Goal: Information Seeking & Learning: Learn about a topic

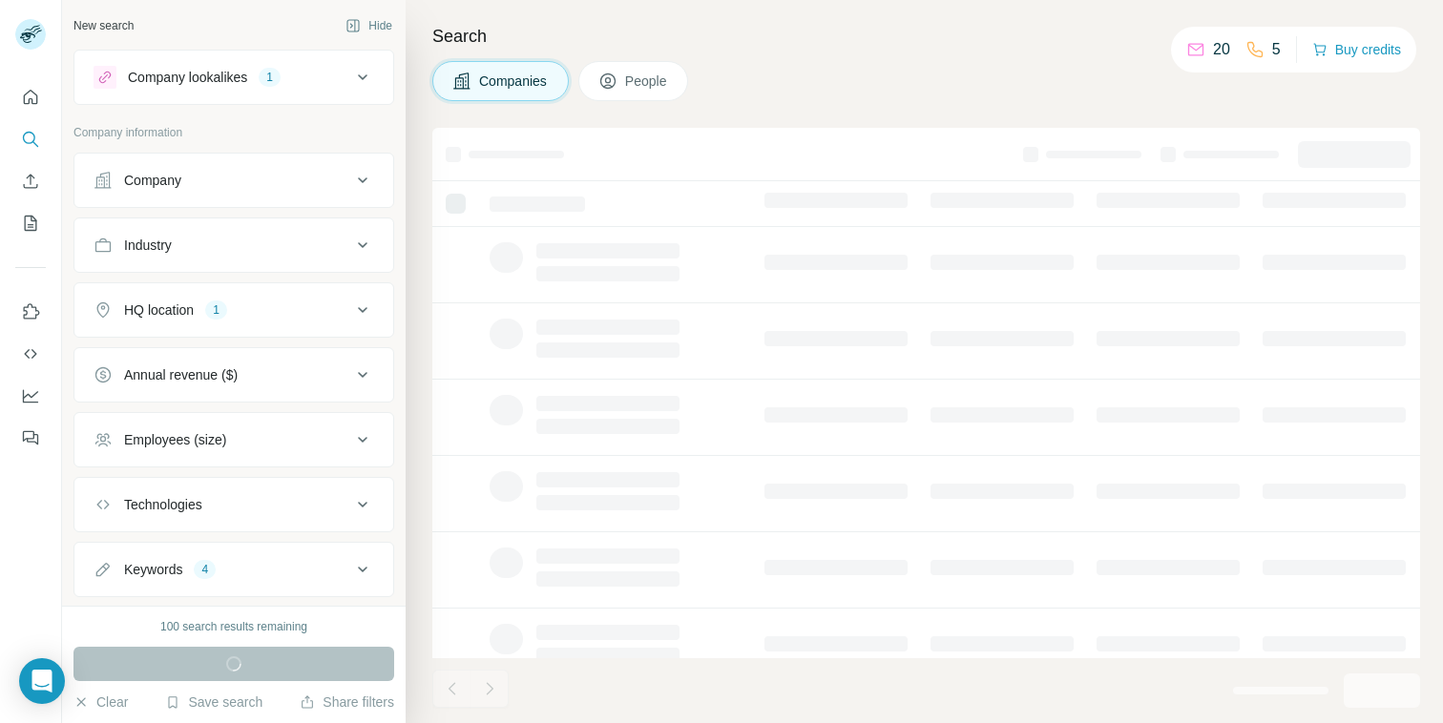
click at [206, 179] on div "Company" at bounding box center [223, 180] width 258 height 19
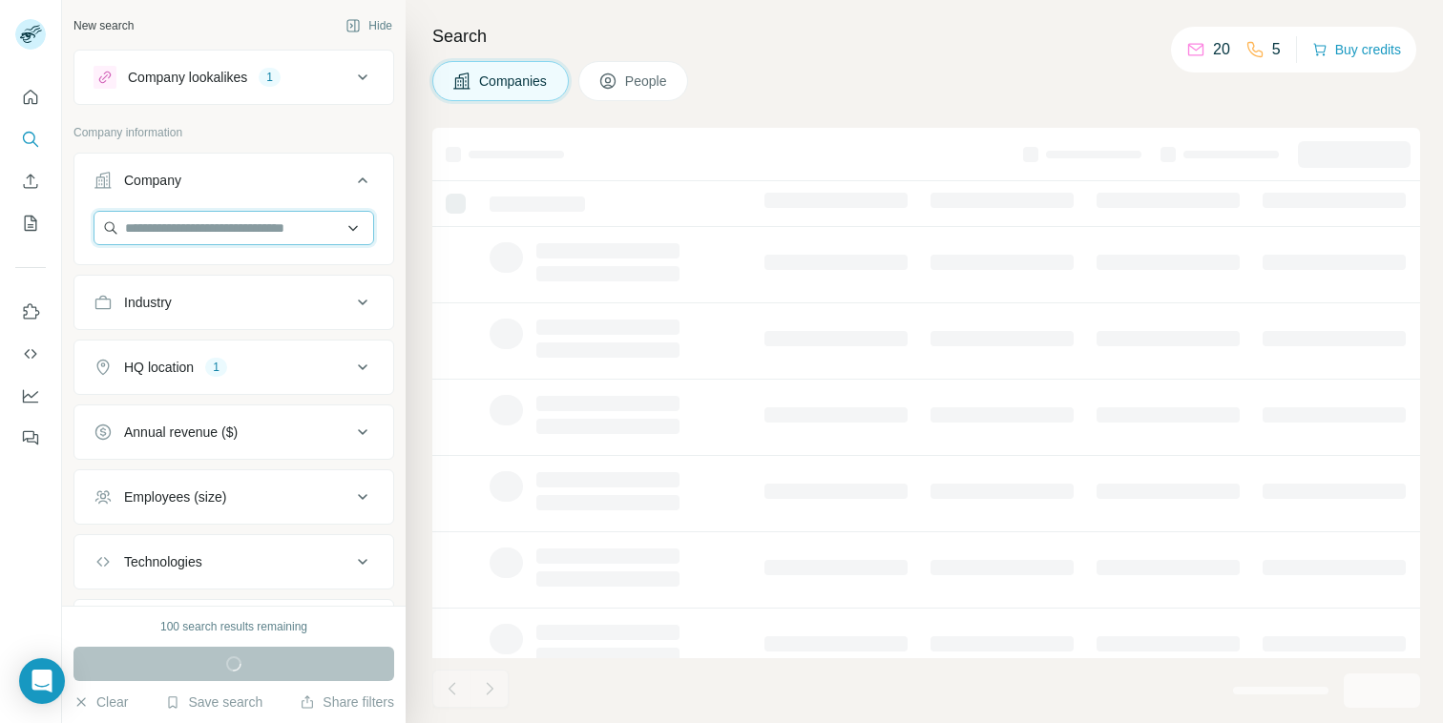
click at [213, 228] on input "text" at bounding box center [234, 228] width 281 height 34
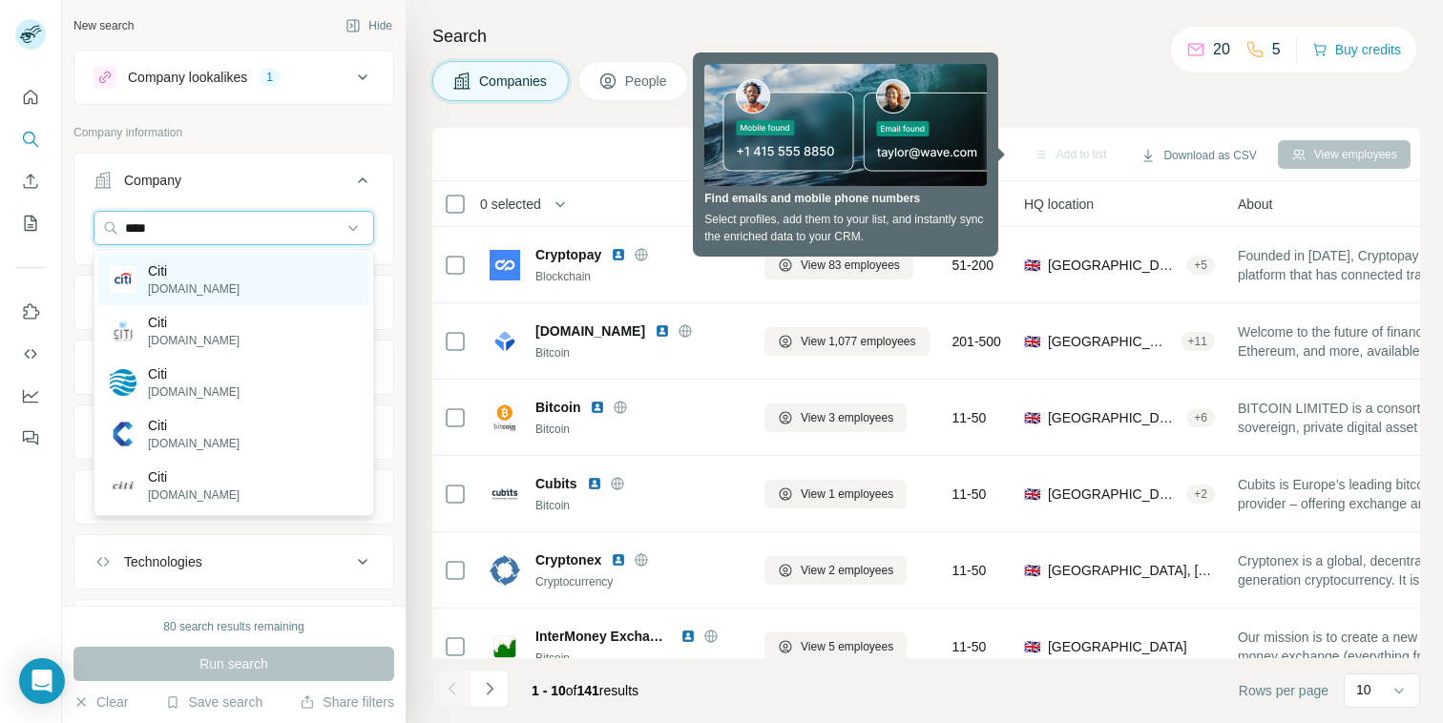
type input "****"
click at [227, 279] on div "Citi [DOMAIN_NAME]" at bounding box center [233, 280] width 271 height 52
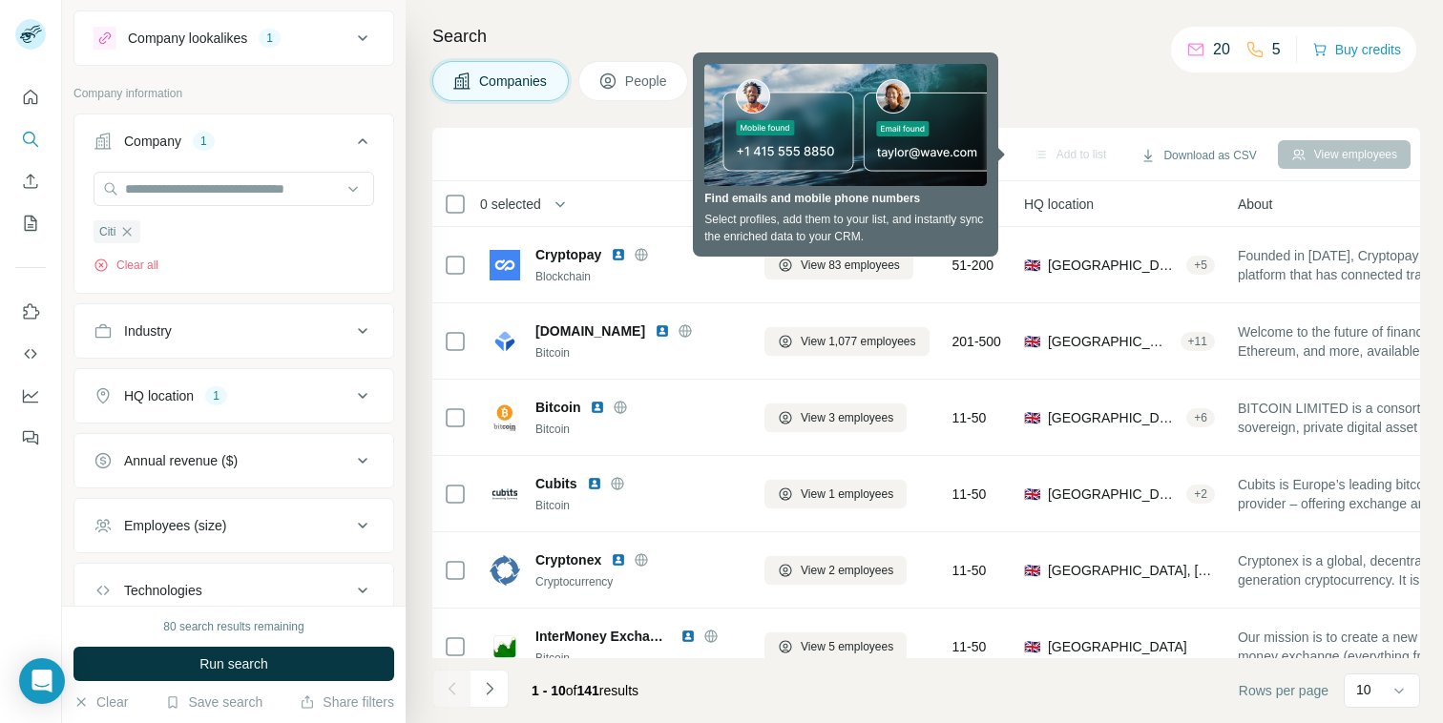
scroll to position [50, 0]
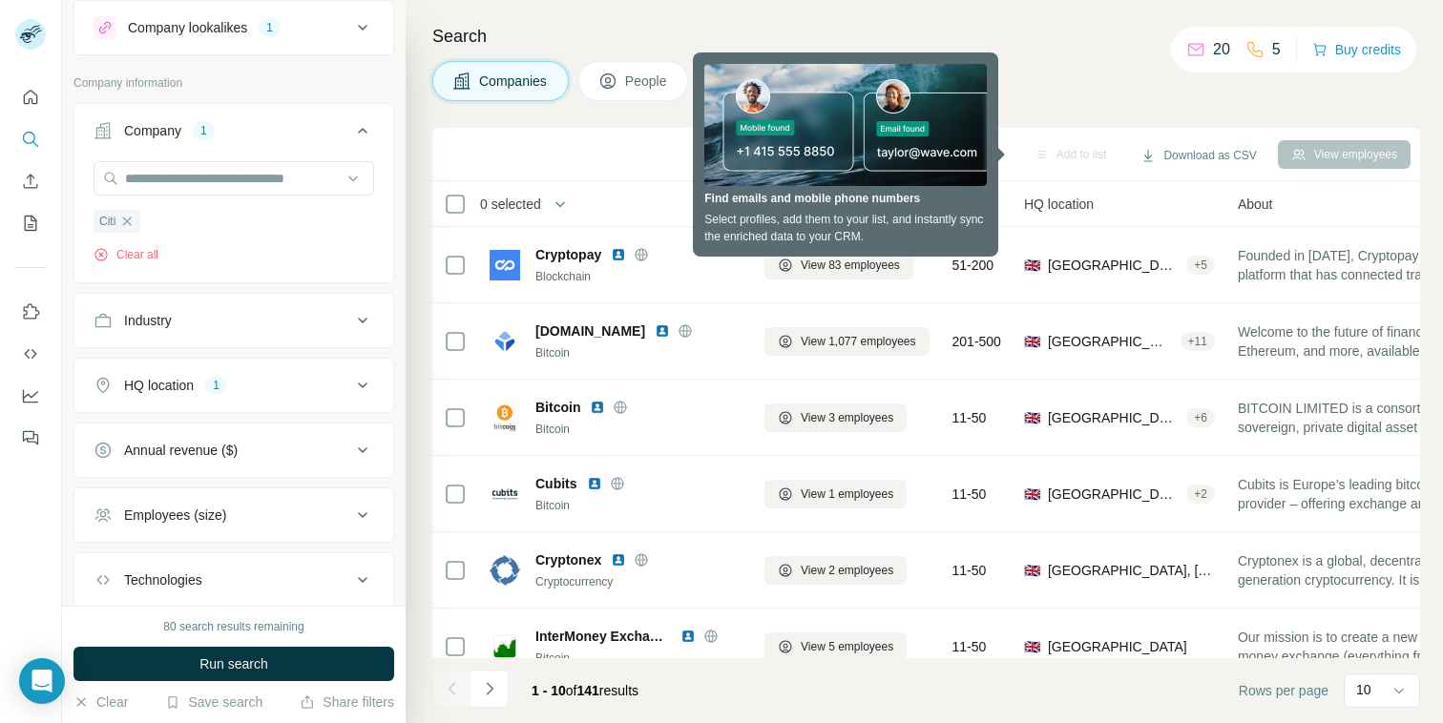
click at [191, 319] on div "Industry" at bounding box center [223, 320] width 258 height 19
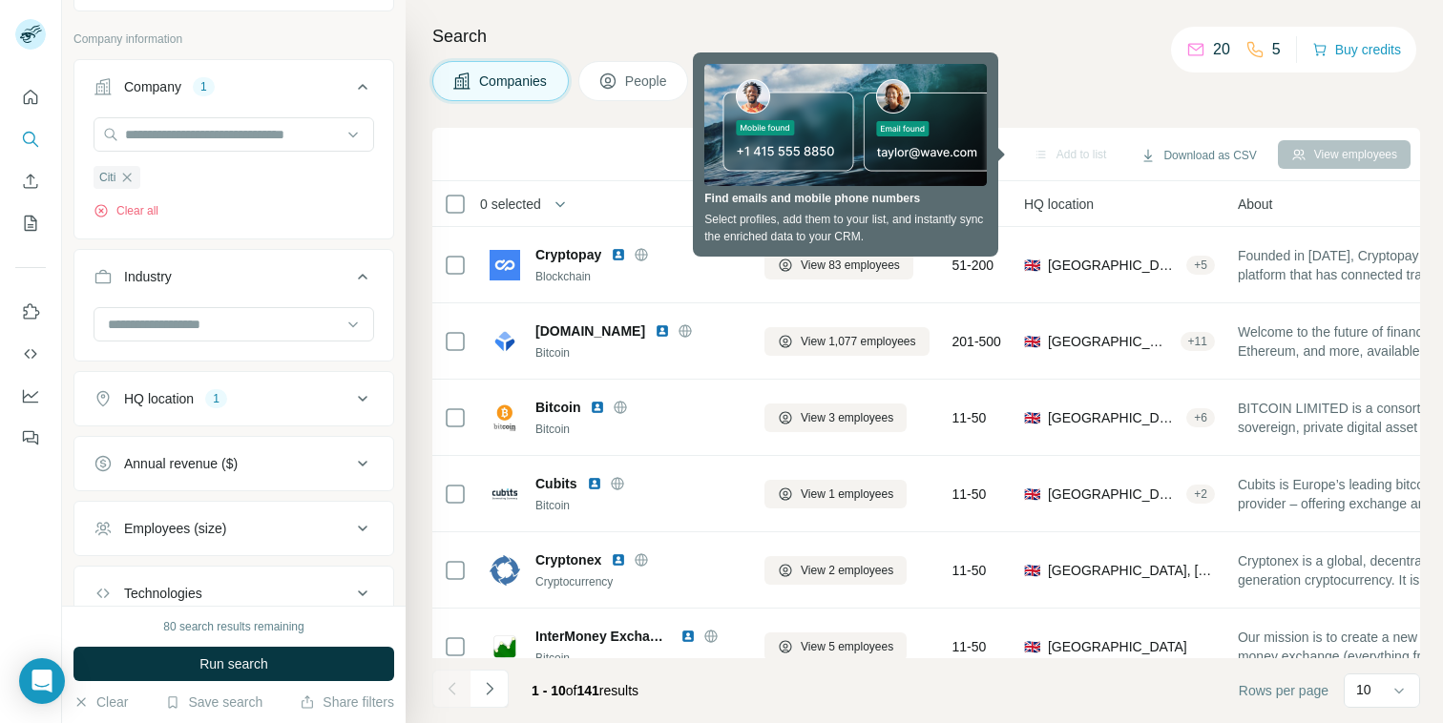
click at [210, 387] on button "HQ location 1" at bounding box center [233, 399] width 319 height 46
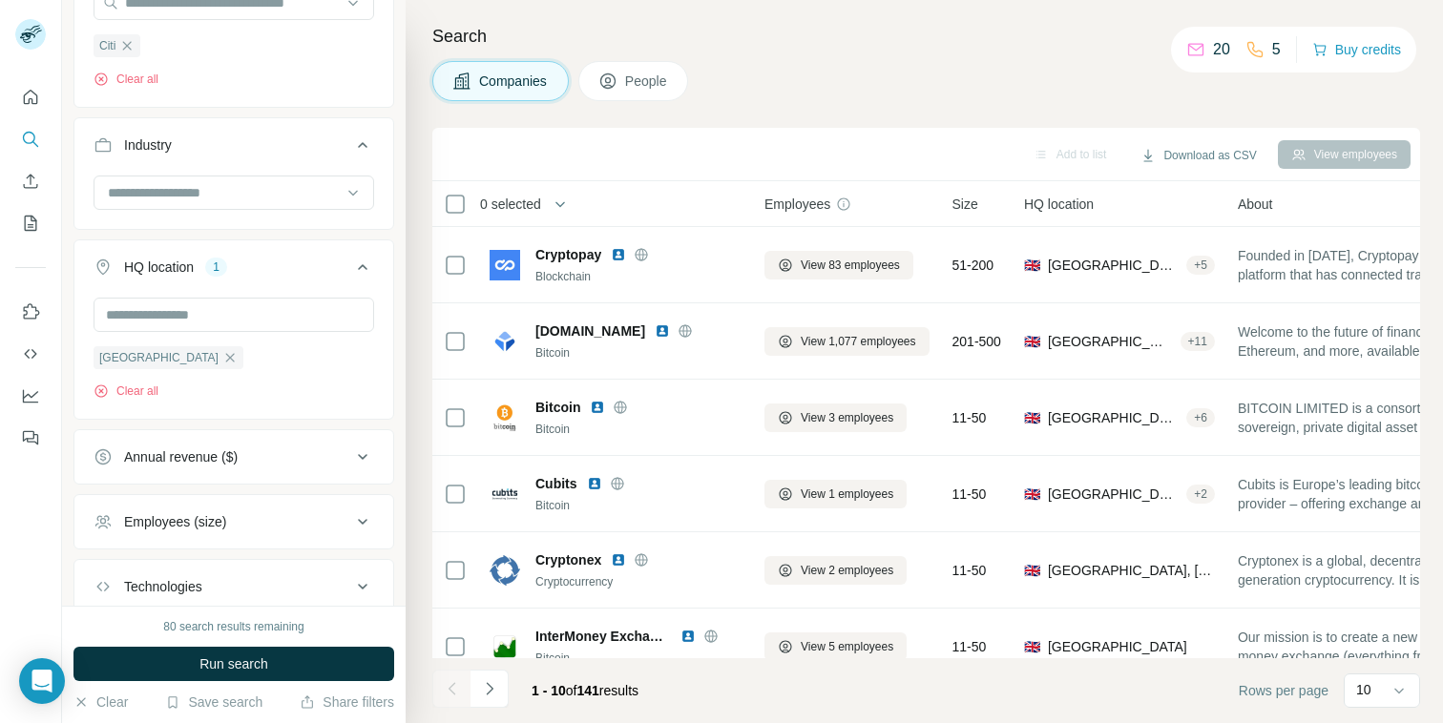
click at [216, 452] on div "Annual revenue ($)" at bounding box center [181, 456] width 114 height 19
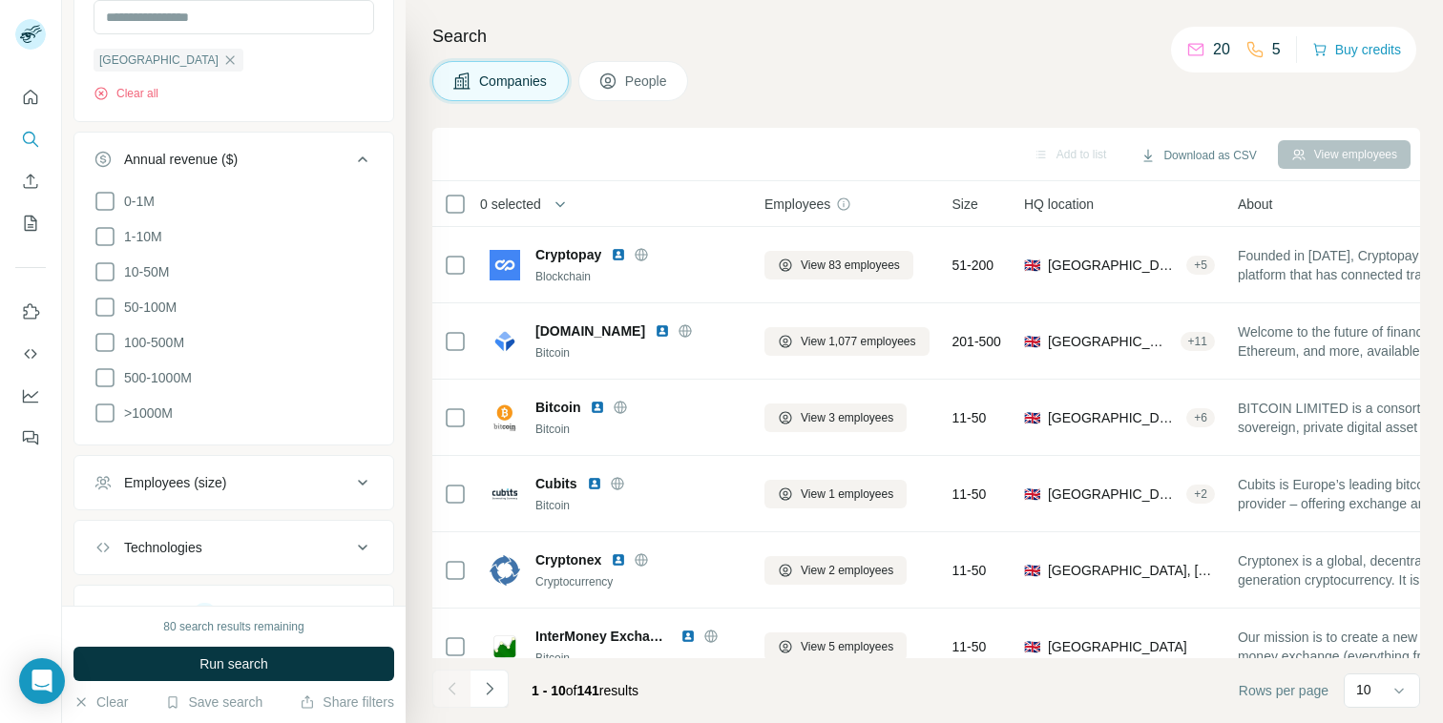
click at [242, 479] on div "Employees (size)" at bounding box center [223, 482] width 258 height 19
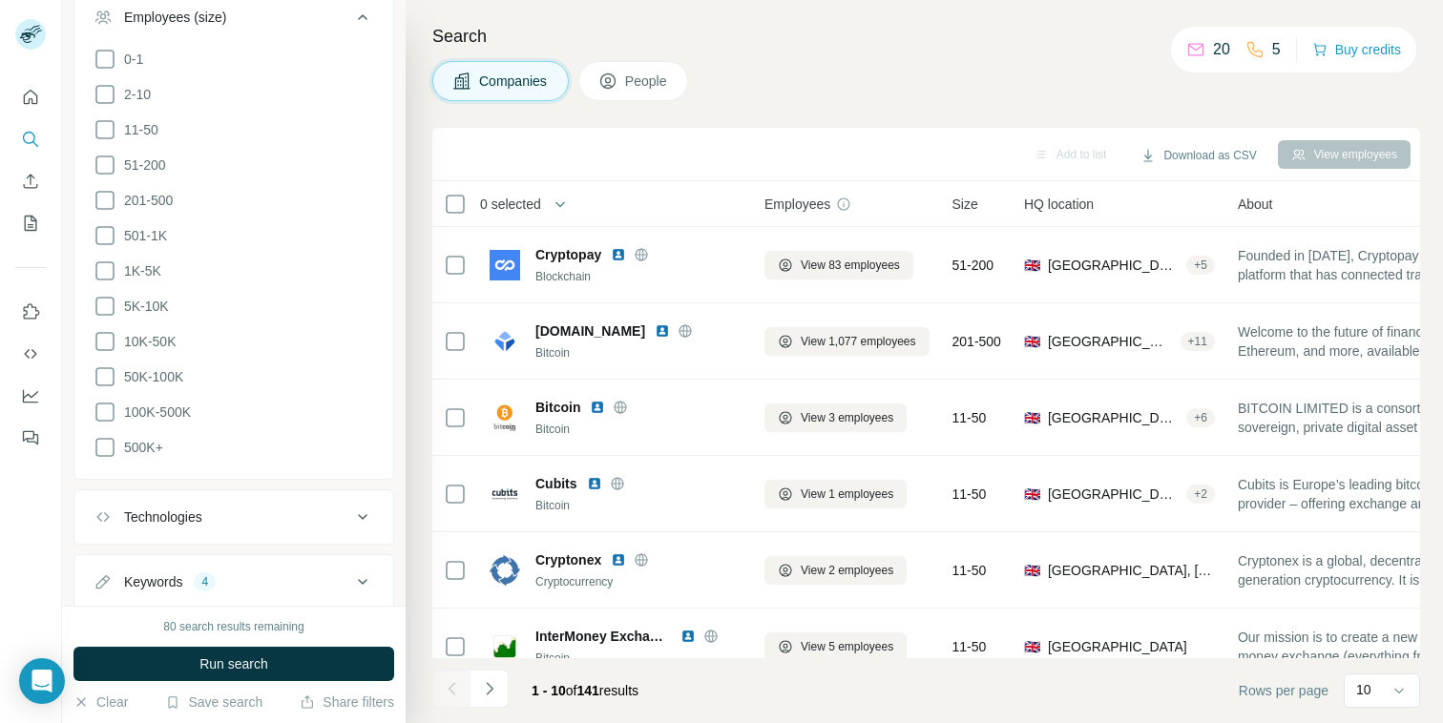
scroll to position [1036, 0]
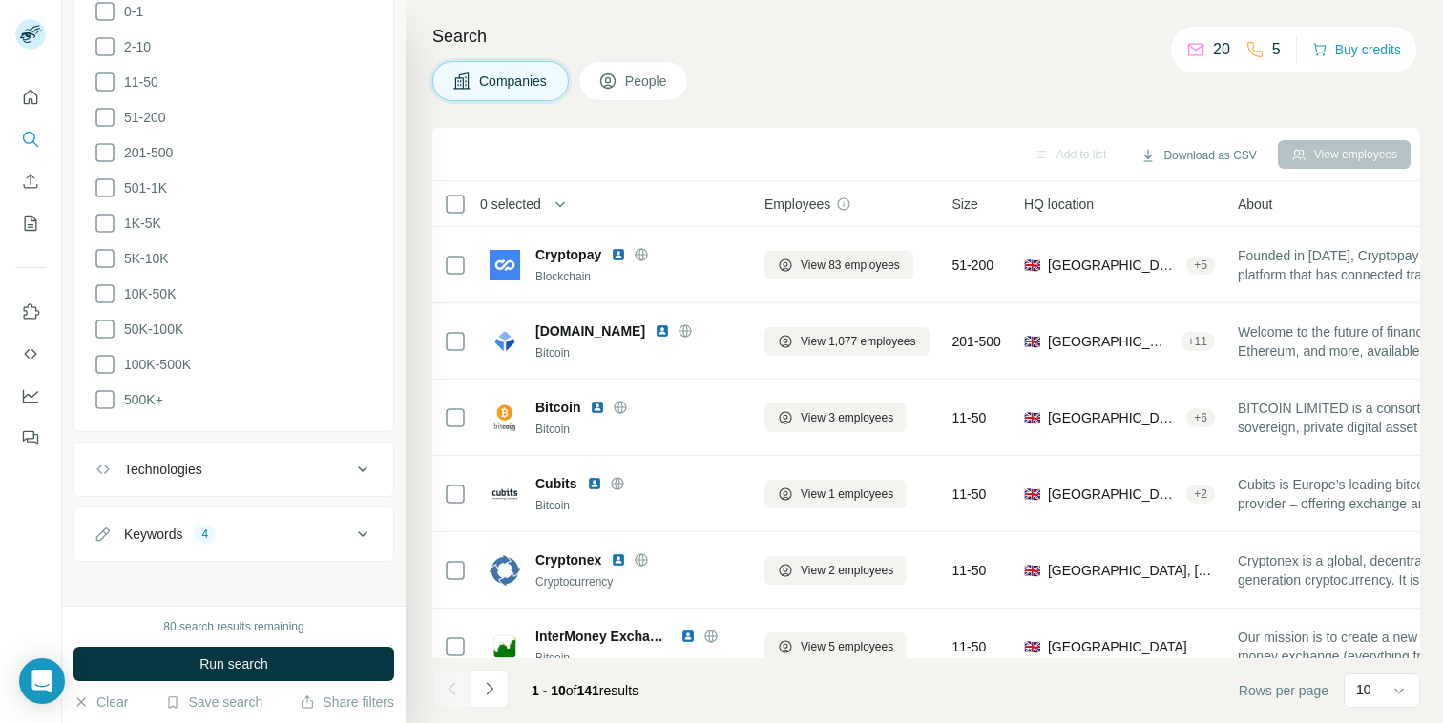
click at [243, 530] on div "Keywords 4" at bounding box center [223, 534] width 258 height 19
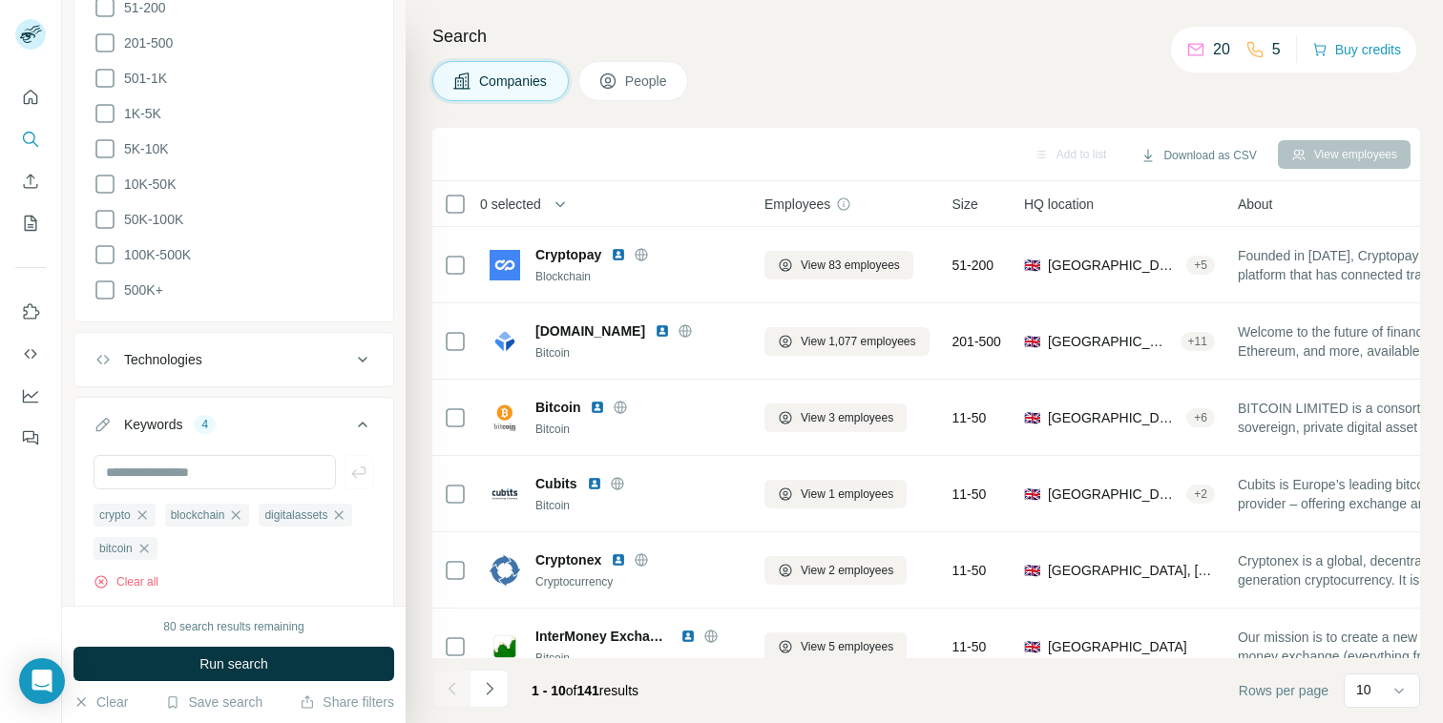
scroll to position [1178, 0]
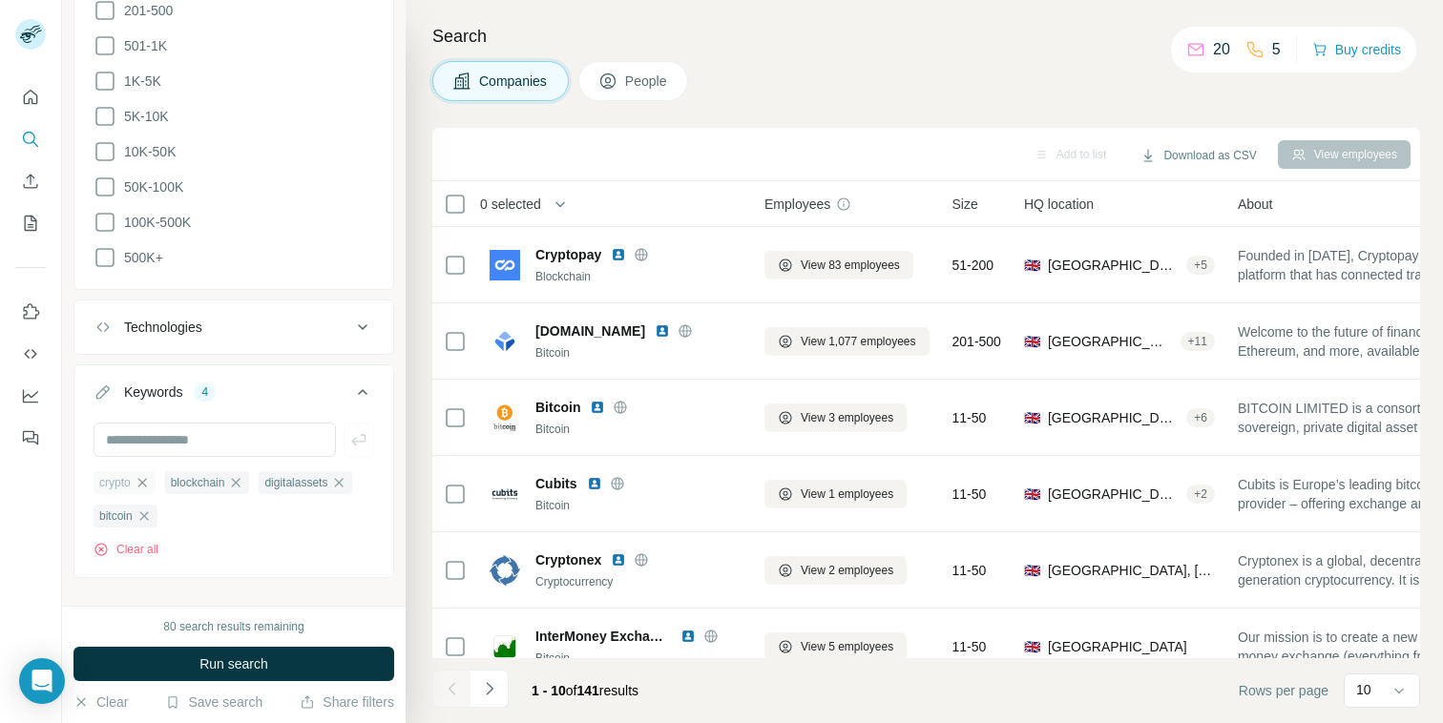
click at [139, 475] on icon "button" at bounding box center [142, 482] width 15 height 15
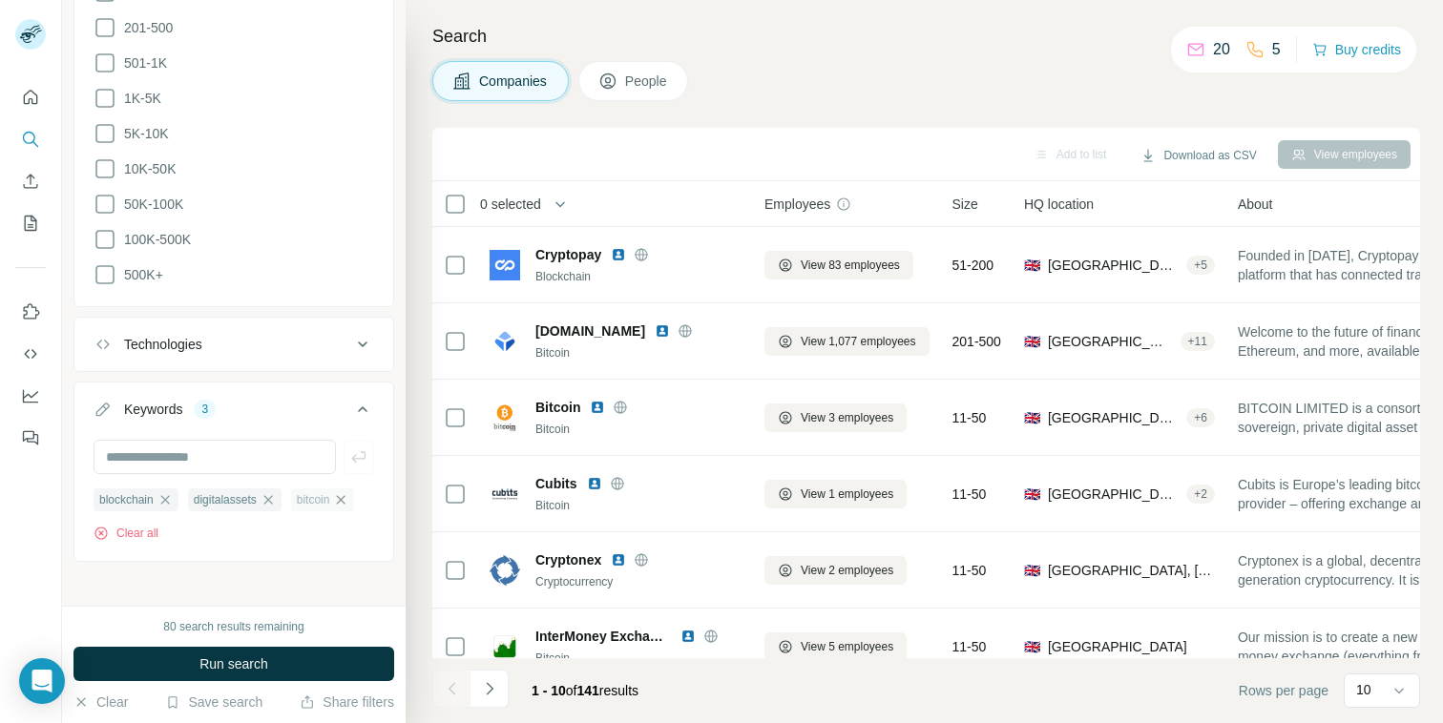
click at [344, 495] on icon "button" at bounding box center [341, 499] width 9 height 9
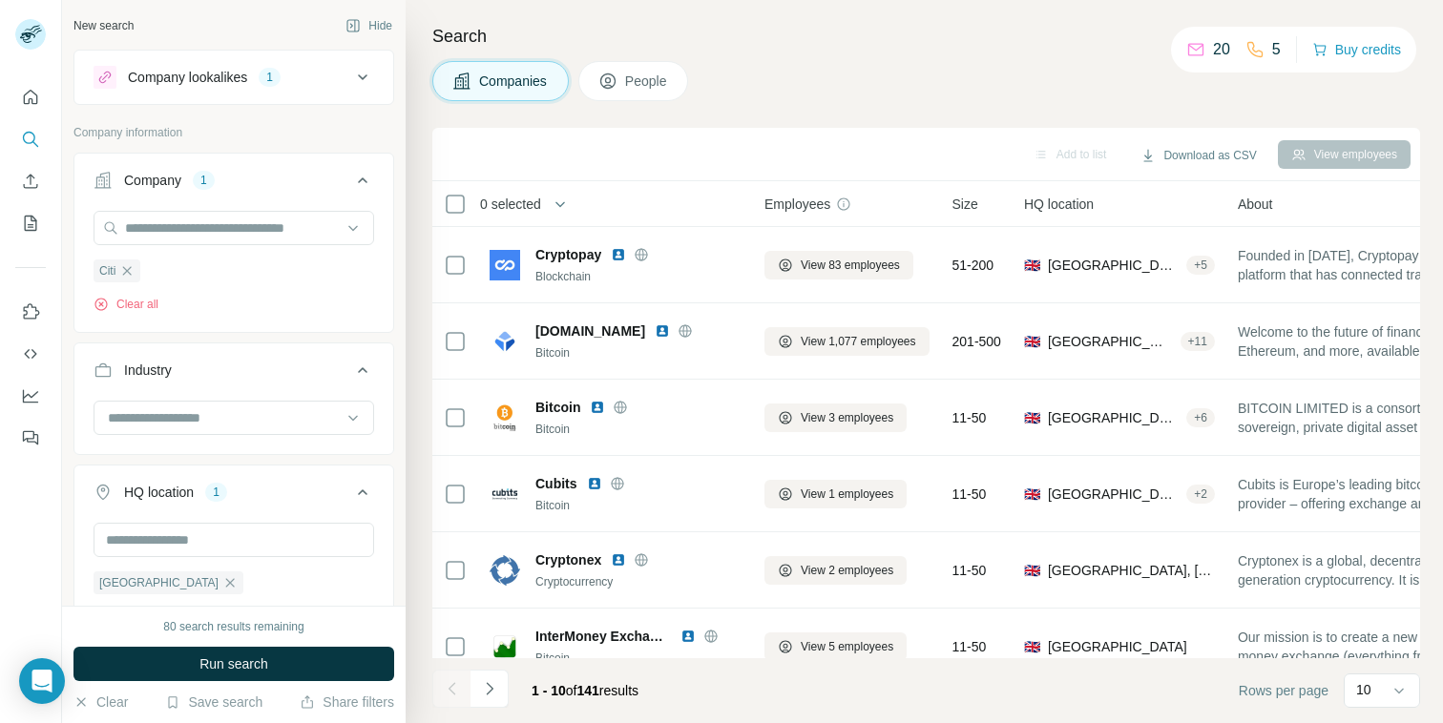
click at [324, 74] on div "Company lookalikes 1" at bounding box center [223, 77] width 258 height 23
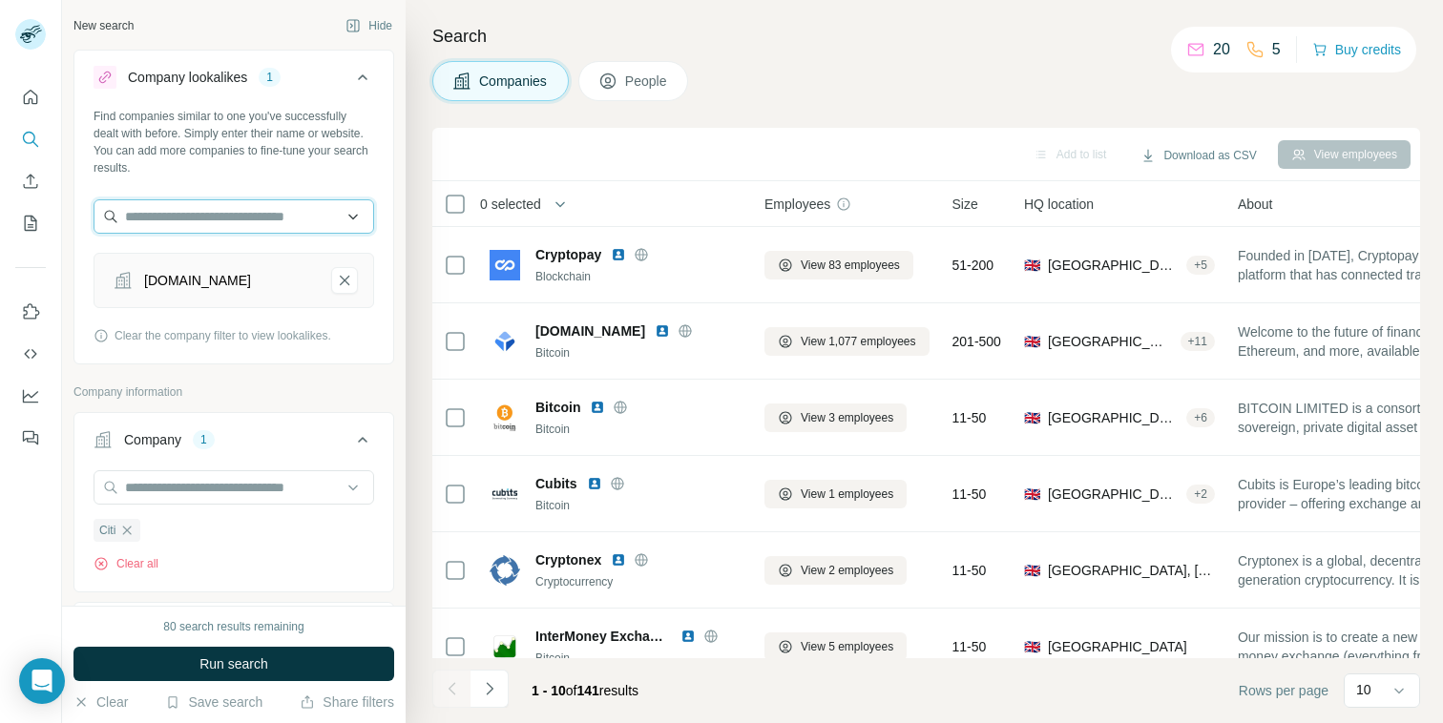
click at [215, 219] on input "text" at bounding box center [234, 216] width 281 height 34
click at [235, 321] on div "Find companies similar to one you've successfully dealt with before. Simply ent…" at bounding box center [233, 234] width 319 height 252
click at [342, 273] on icon "CoinCorner-remove-button" at bounding box center [344, 280] width 17 height 19
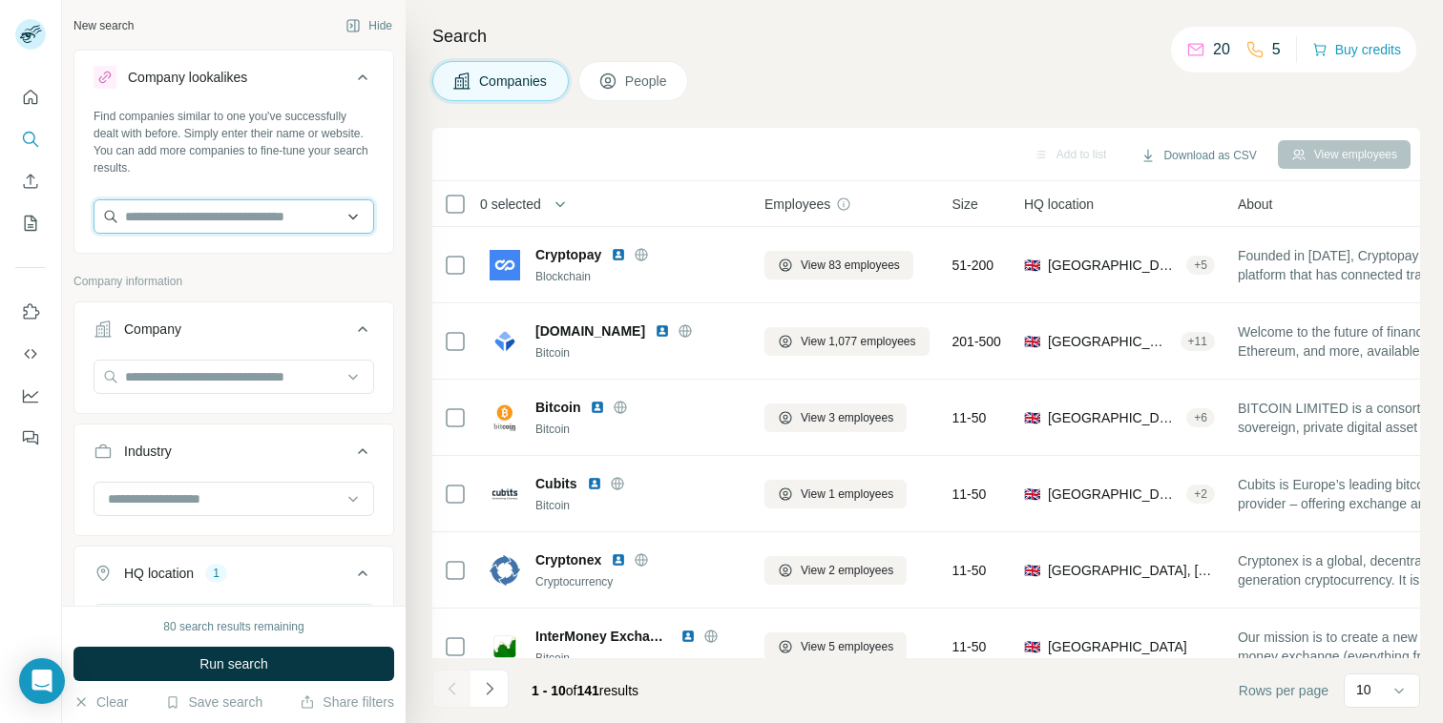
click at [201, 222] on input "text" at bounding box center [234, 216] width 281 height 34
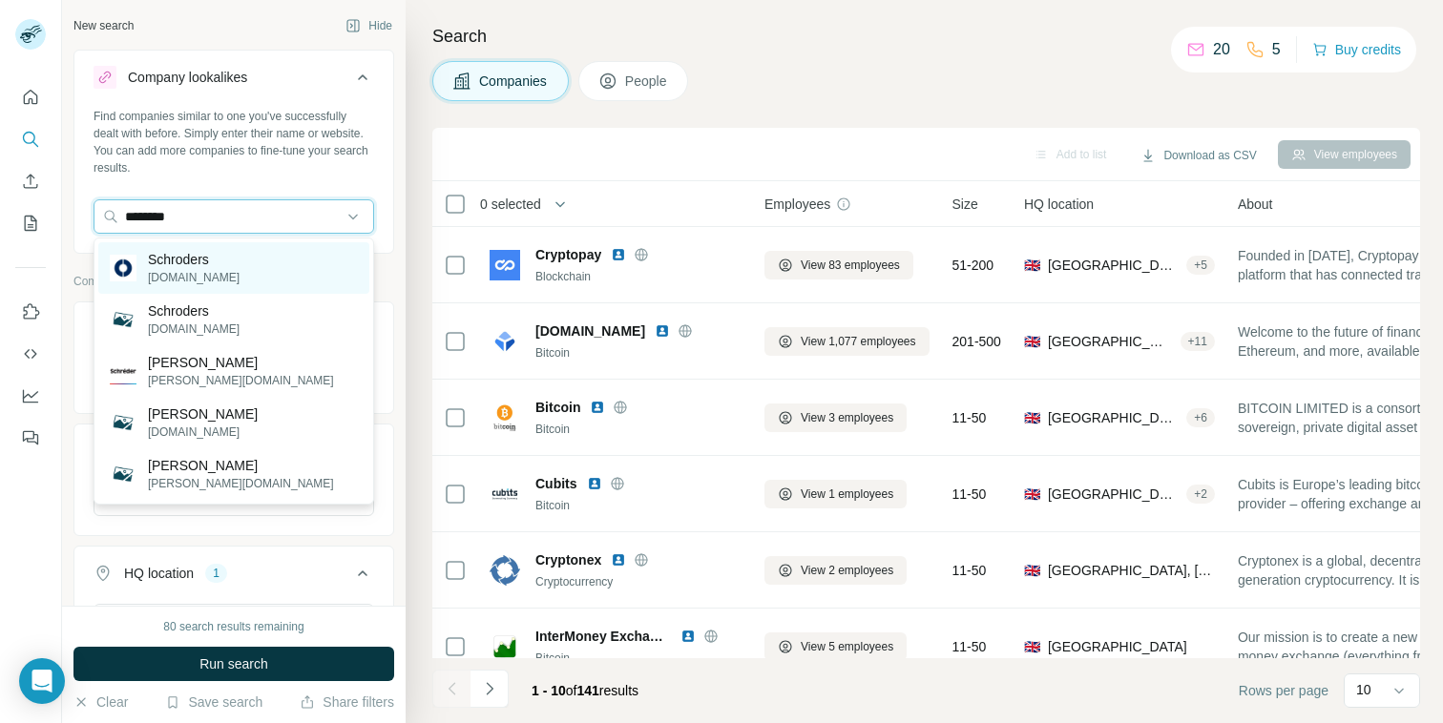
type input "********"
click at [176, 270] on p "[DOMAIN_NAME]" at bounding box center [194, 277] width 92 height 17
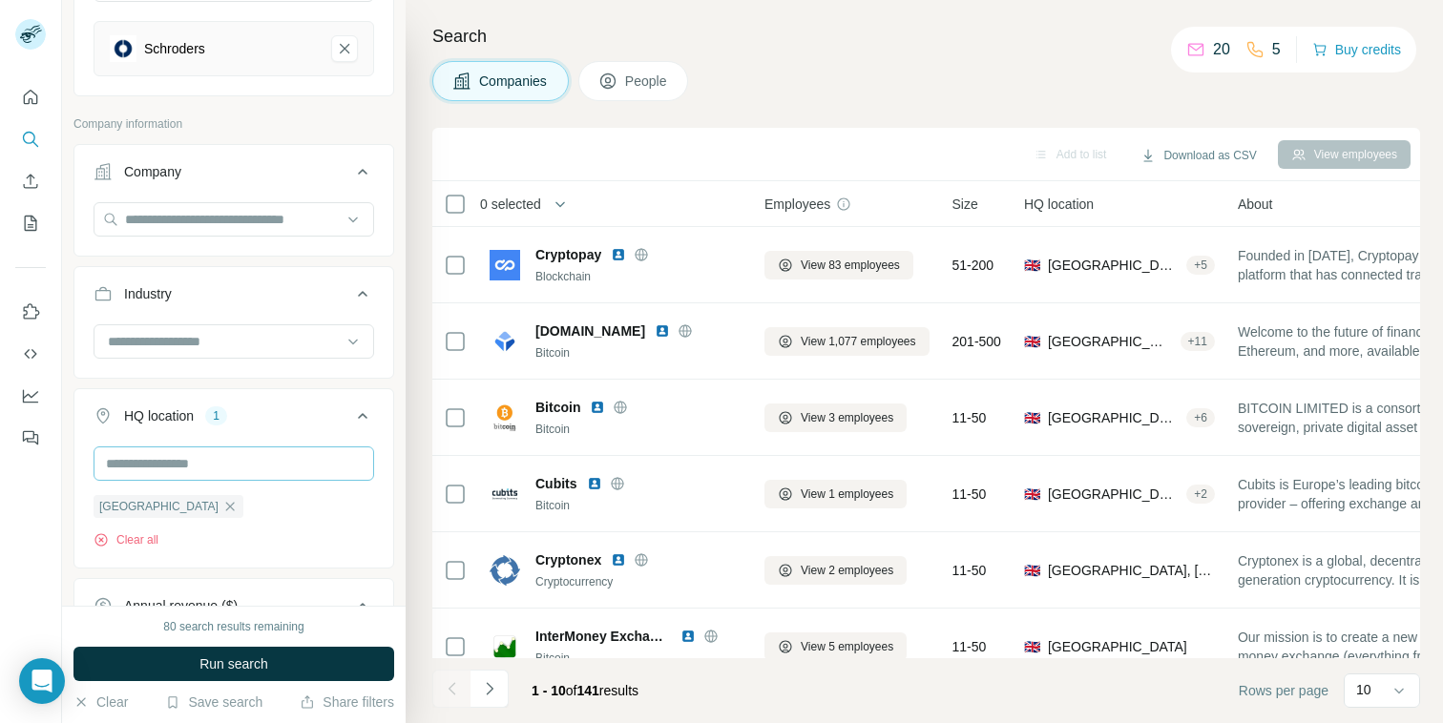
scroll to position [365, 0]
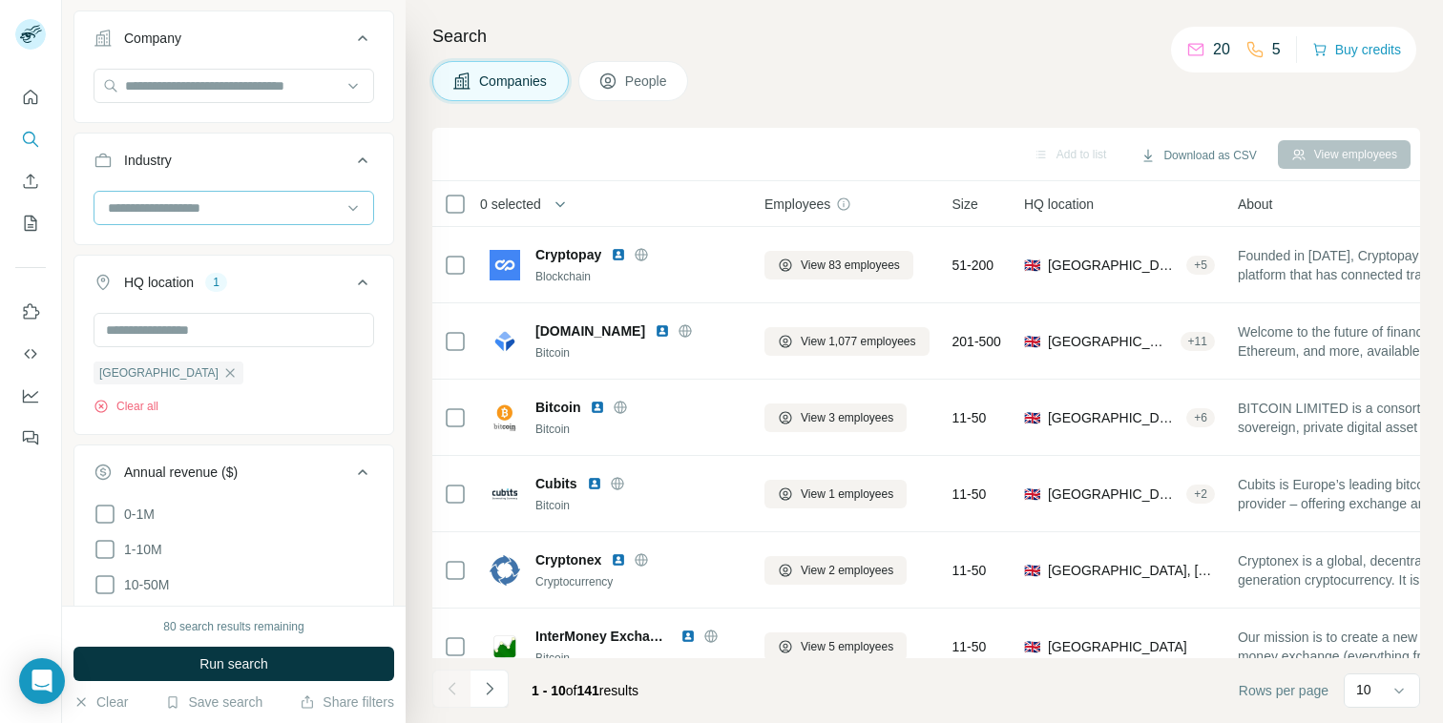
click at [169, 212] on input at bounding box center [224, 208] width 236 height 21
click at [211, 292] on div "Blockchain" at bounding box center [234, 292] width 248 height 19
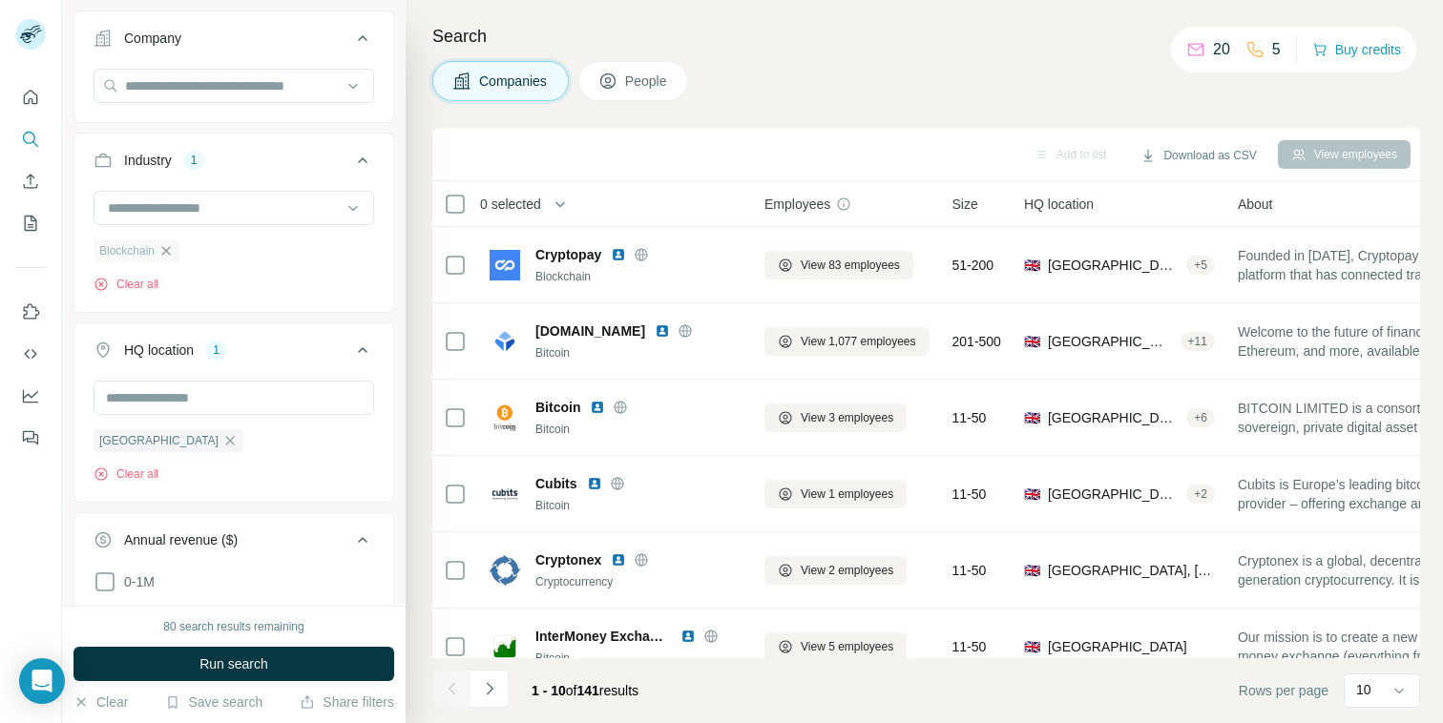
click at [171, 255] on icon "button" at bounding box center [165, 250] width 15 height 15
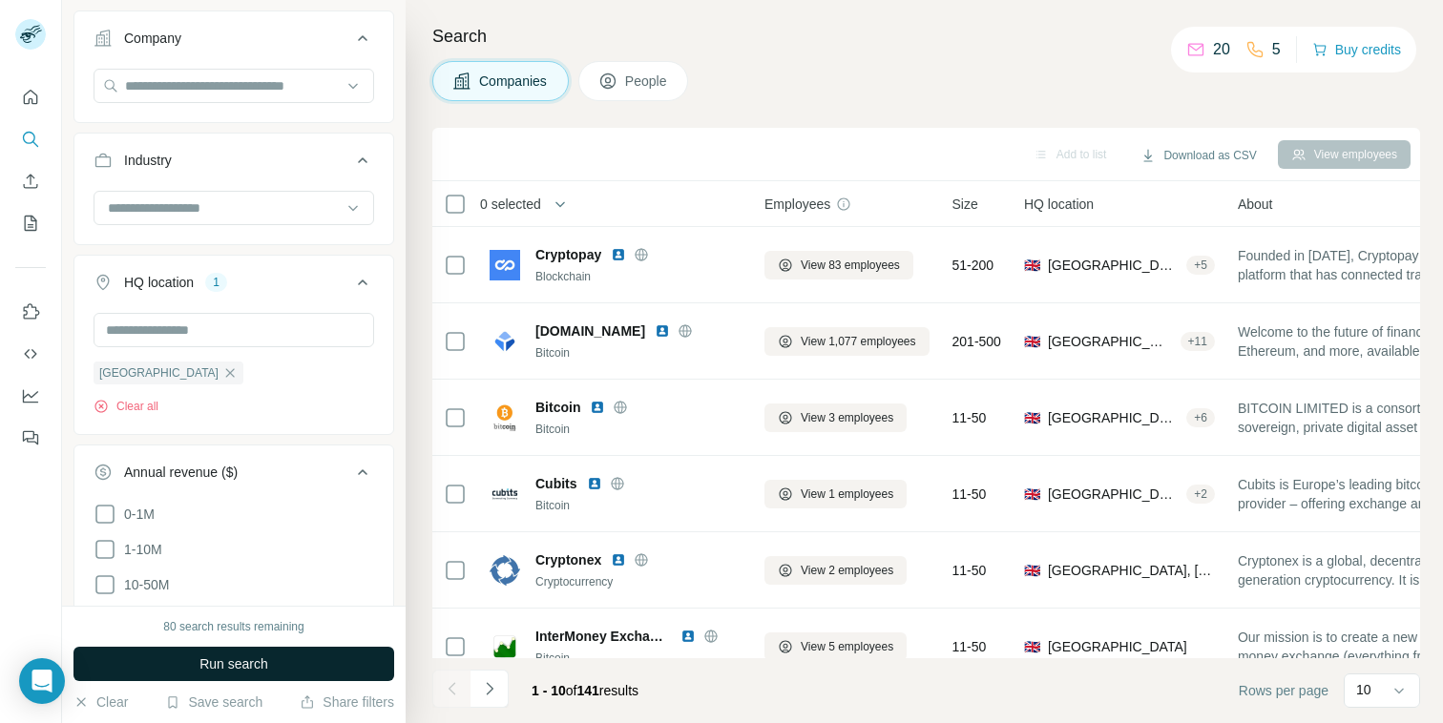
click at [205, 658] on span "Run search" at bounding box center [233, 664] width 69 height 19
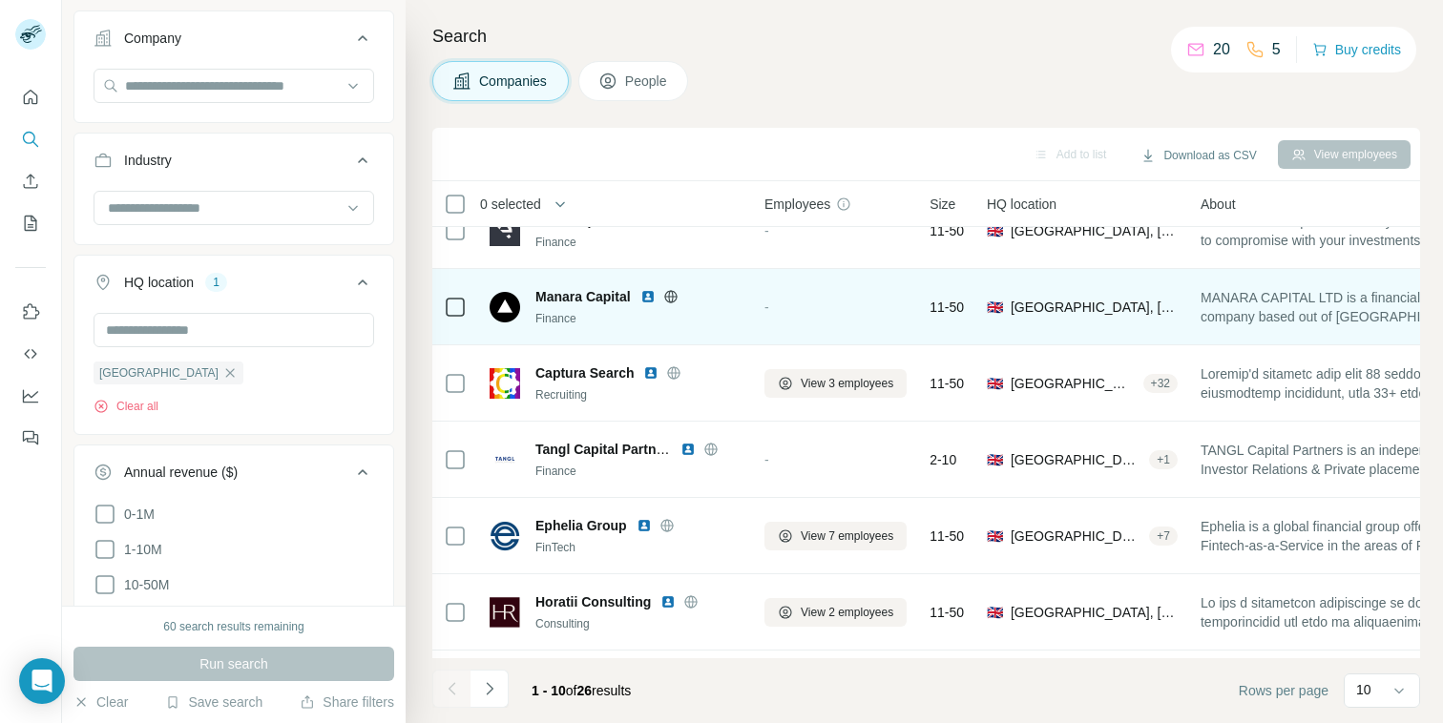
scroll to position [332, 0]
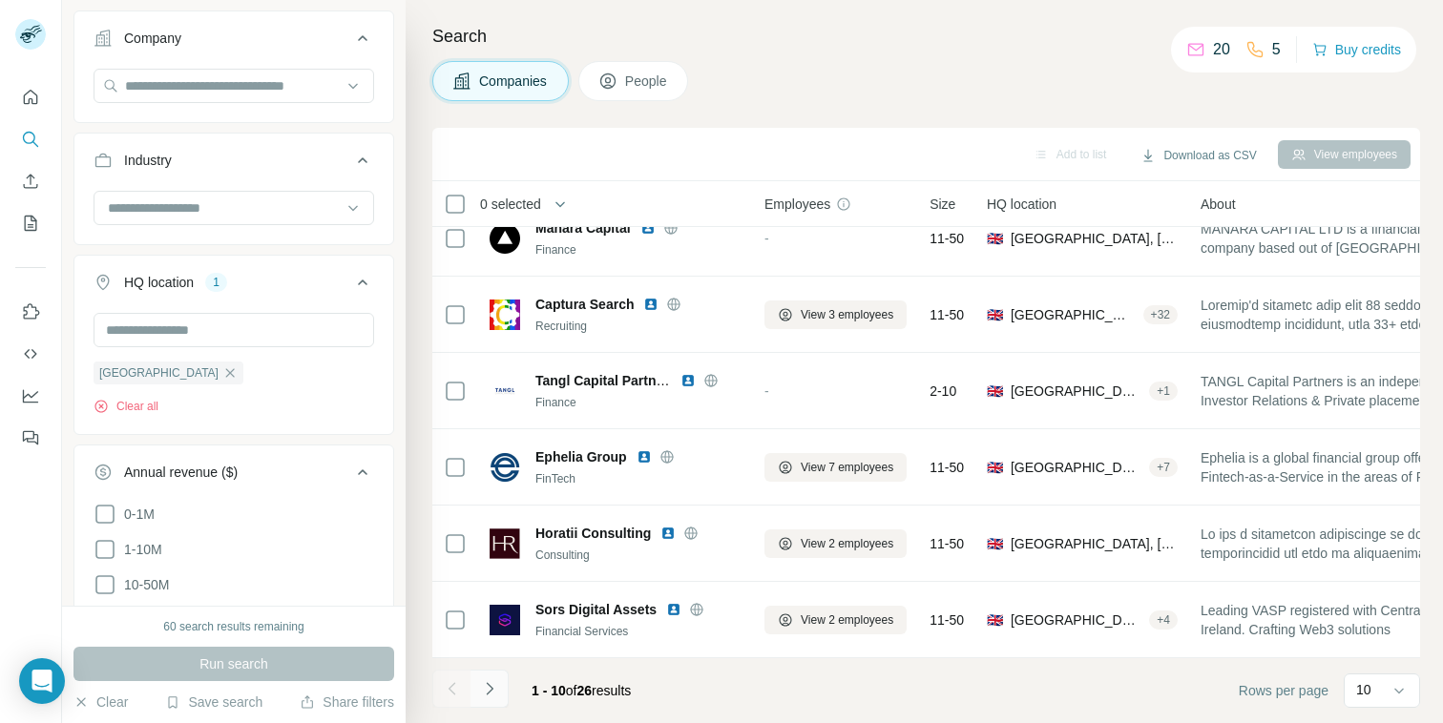
click at [489, 694] on icon "Navigate to next page" at bounding box center [489, 688] width 19 height 19
